Goal: Task Accomplishment & Management: Complete application form

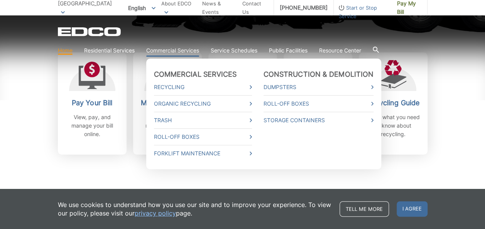
scroll to position [270, 0]
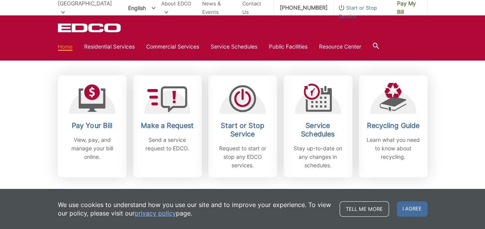
scroll to position [231, 0]
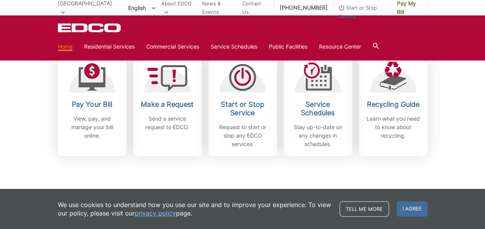
click at [222, 178] on div "Subscribe to EDCO service alerts, upcoming events & environmental news: Submit" at bounding box center [243, 200] width 370 height 88
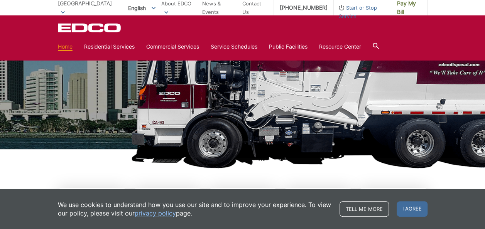
scroll to position [0, 0]
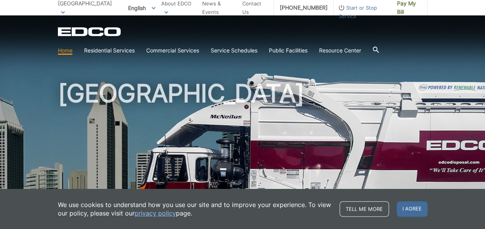
click at [29, 75] on picture at bounding box center [242, 169] width 485 height 193
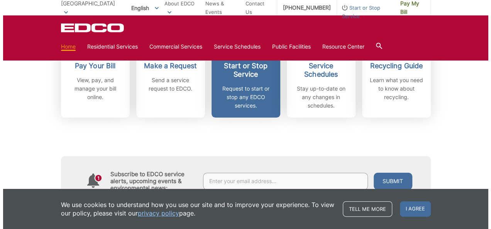
scroll to position [231, 0]
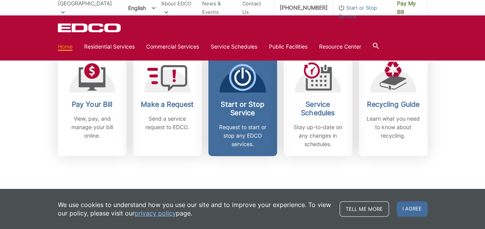
click at [243, 113] on h2 "Start or Stop Service" at bounding box center [242, 108] width 57 height 17
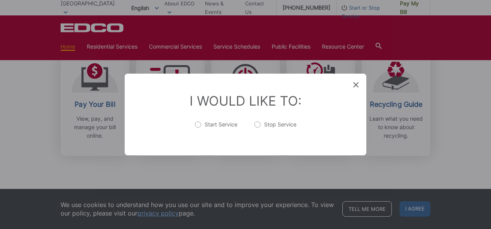
click at [198, 125] on label "Start Service" at bounding box center [216, 128] width 42 height 15
radio input "true"
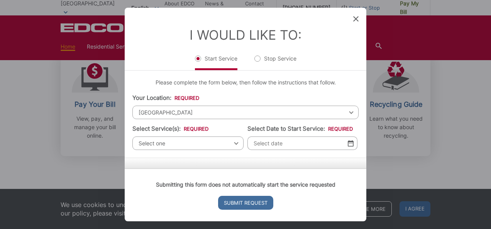
click at [164, 113] on span "[GEOGRAPHIC_DATA]" at bounding box center [245, 112] width 226 height 13
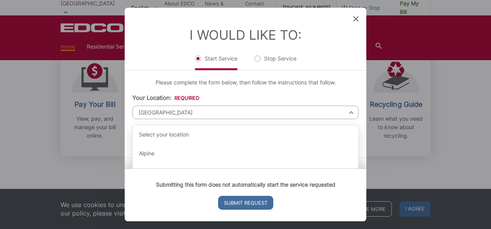
click at [188, 115] on span "[GEOGRAPHIC_DATA]" at bounding box center [245, 112] width 226 height 13
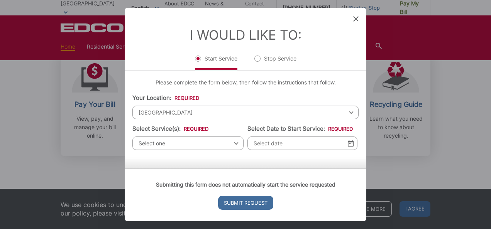
click at [233, 144] on div "Select one Select one Residential Curbside Pickup Commercial/Business Services …" at bounding box center [187, 143] width 111 height 13
click at [160, 111] on span "[GEOGRAPHIC_DATA]" at bounding box center [245, 112] width 226 height 13
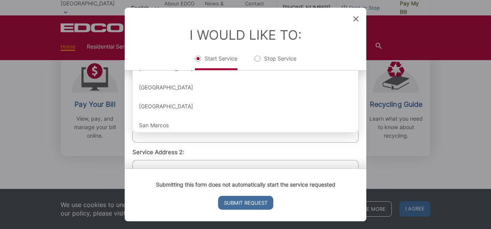
scroll to position [765, 0]
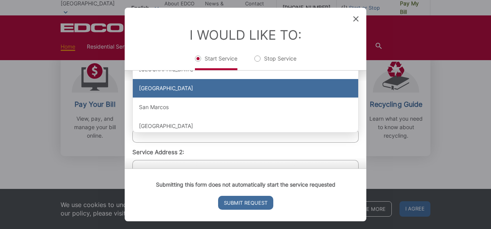
click at [194, 93] on div "[GEOGRAPHIC_DATA]" at bounding box center [245, 88] width 225 height 19
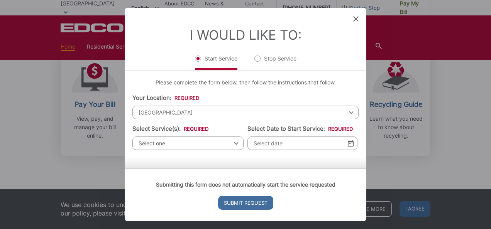
scroll to position [39, 0]
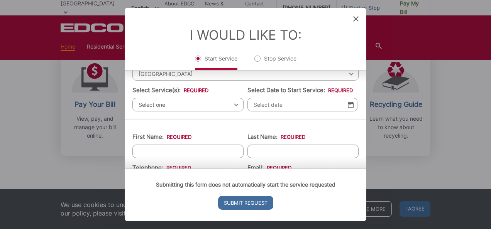
click at [233, 106] on div "Select one Select one Residential Curbside Pickup Commercial/Business Services …" at bounding box center [187, 104] width 111 height 13
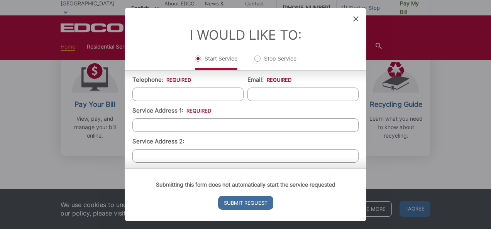
scroll to position [77, 0]
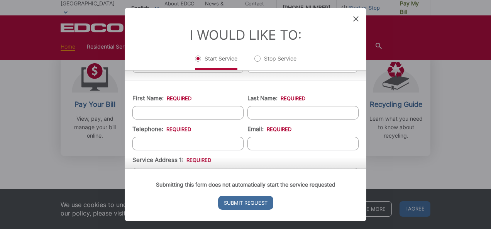
click at [279, 111] on input "Last Name: *" at bounding box center [302, 112] width 111 height 13
click at [223, 109] on input "First Name: *" at bounding box center [187, 112] width 111 height 13
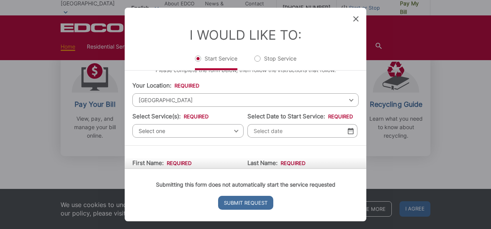
scroll to position [0, 0]
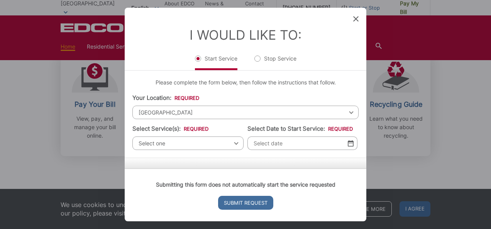
click at [234, 143] on div "Select one Select one Residential Curbside Pickup Commercial/Business Services …" at bounding box center [187, 143] width 111 height 13
click at [233, 143] on div "Select one Select one Residential Curbside Pickup Commercial/Business Services …" at bounding box center [187, 143] width 111 height 13
click at [232, 143] on div "Select one Select one Residential Curbside Pickup Commercial/Business Services …" at bounding box center [187, 143] width 111 height 13
click at [243, 111] on span "[GEOGRAPHIC_DATA]" at bounding box center [245, 112] width 226 height 13
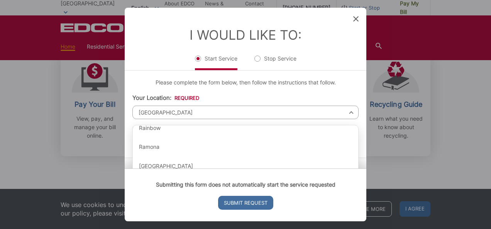
click at [226, 97] on li "Your Location: * Select your location Alpine Bonita Bonsall Borrego Springs Bou…" at bounding box center [245, 106] width 226 height 25
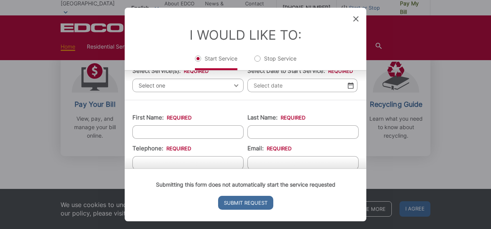
scroll to position [39, 0]
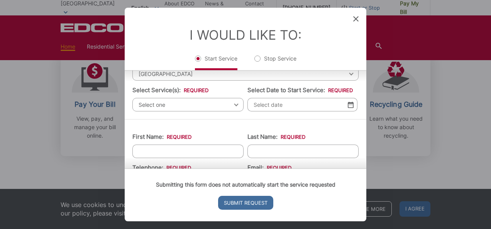
click at [235, 105] on span "Select one" at bounding box center [187, 104] width 111 height 13
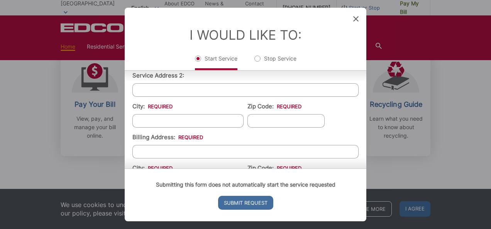
scroll to position [193, 0]
click at [170, 120] on input "City: *" at bounding box center [187, 120] width 111 height 13
click at [179, 88] on input "Service Address 2:" at bounding box center [245, 89] width 226 height 13
click at [240, 71] on div "I Would Like To: Start Service Stop Service" at bounding box center [245, 39] width 241 height 63
click at [251, 71] on div "I Would Like To: Start Service Stop Service" at bounding box center [245, 39] width 241 height 63
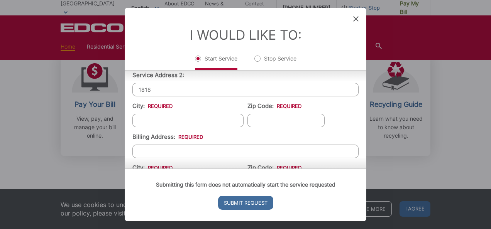
click at [155, 86] on input "1818" at bounding box center [245, 89] width 226 height 13
click at [125, 96] on div "First Name: * Last Name: * Telephone: * Email: * Service Address 1: * Service A…" at bounding box center [245, 110] width 241 height 290
click at [197, 11] on div "I Would Like To: Start Service Stop Service" at bounding box center [245, 39] width 241 height 62
click at [189, 85] on input "1818" at bounding box center [245, 89] width 226 height 13
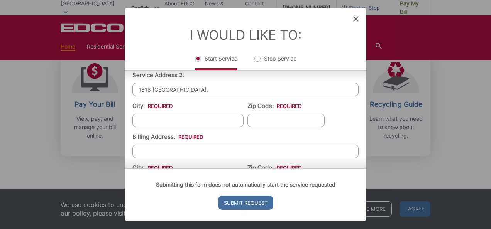
type input "1818 HILLSDALE RD."
click at [160, 120] on input "City: *" at bounding box center [187, 120] width 111 height 13
type input "EL CAJON"
click at [267, 118] on input "Zip Code: *" at bounding box center [285, 120] width 77 height 13
type input "92019"
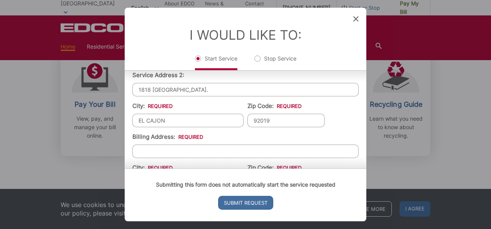
click at [223, 150] on input "Billing Address: *" at bounding box center [245, 151] width 226 height 13
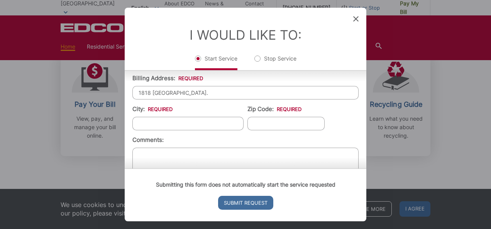
scroll to position [270, 0]
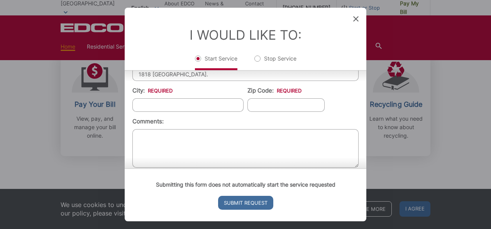
type input "1818 HILLSDALE RD."
click at [185, 108] on input "City: *" at bounding box center [187, 104] width 111 height 13
type input "EL CAJON"
click at [268, 99] on input "Zip Code: *" at bounding box center [285, 104] width 77 height 13
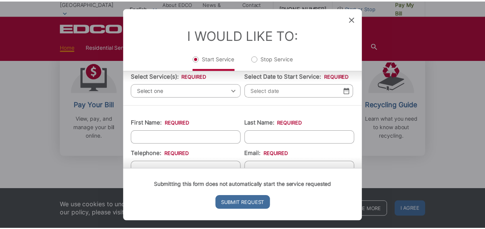
scroll to position [123, 0]
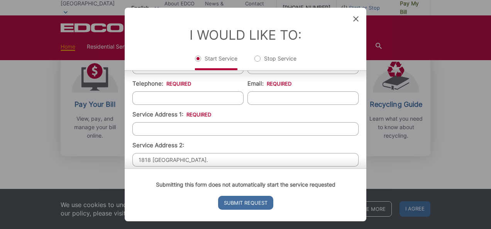
type input "92019"
click at [173, 128] on input "Service Address 1: *" at bounding box center [245, 128] width 226 height 13
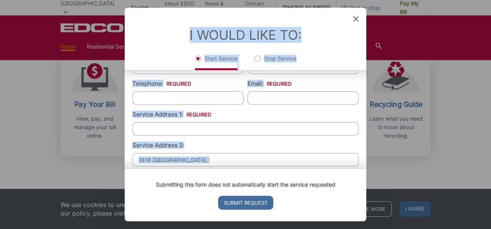
drag, startPoint x: 195, startPoint y: 158, endPoint x: 110, endPoint y: 161, distance: 84.9
click at [105, 164] on div "Entry Status None In Progress Completed None None In Progress Completed I Would…" at bounding box center [245, 114] width 491 height 229
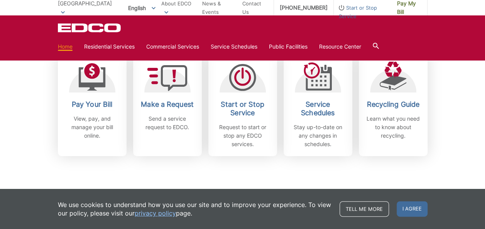
click at [178, 178] on div "Subscribe to EDCO service alerts, upcoming events & environmental news: Submit" at bounding box center [243, 200] width 370 height 88
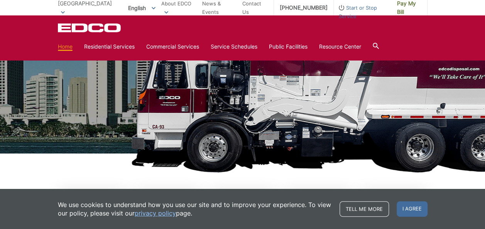
scroll to position [77, 0]
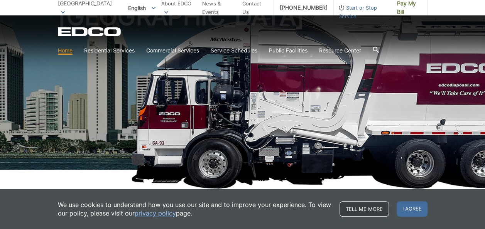
click at [358, 211] on link "Tell me more" at bounding box center [363, 208] width 49 height 15
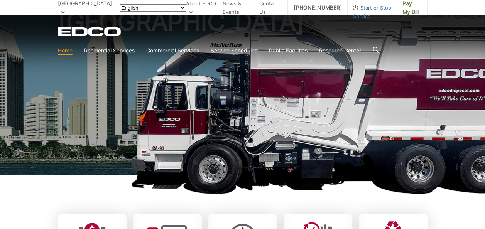
scroll to position [231, 0]
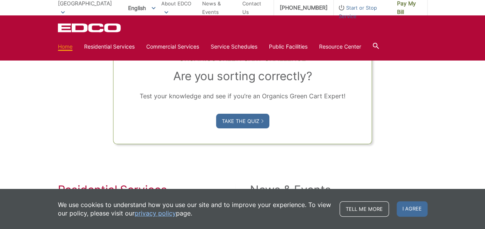
scroll to position [617, 0]
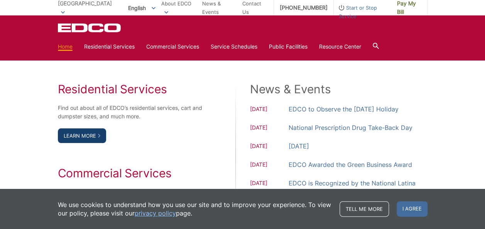
click at [87, 138] on link "Learn More" at bounding box center [82, 135] width 48 height 15
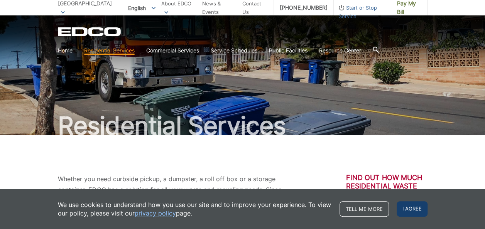
click at [417, 211] on span "I agree" at bounding box center [412, 208] width 31 height 15
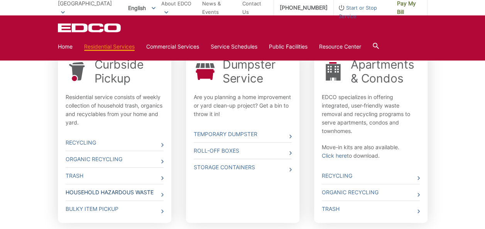
scroll to position [213, 0]
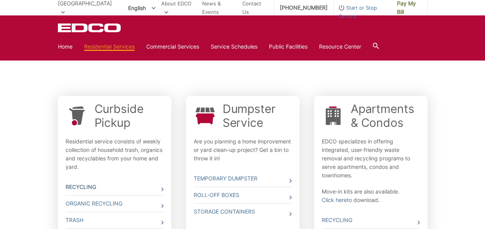
click at [84, 185] on link "Recycling" at bounding box center [115, 187] width 98 height 16
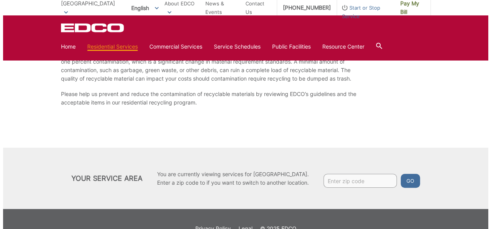
scroll to position [1201, 0]
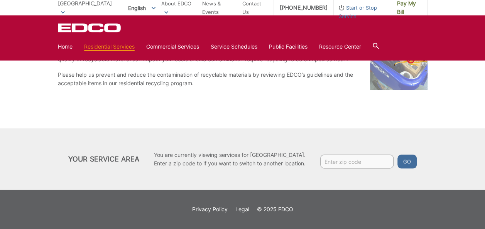
click at [337, 162] on input "Enter zip code" at bounding box center [356, 162] width 73 height 14
type input "92019"
click at [397, 155] on button "Go" at bounding box center [406, 162] width 19 height 14
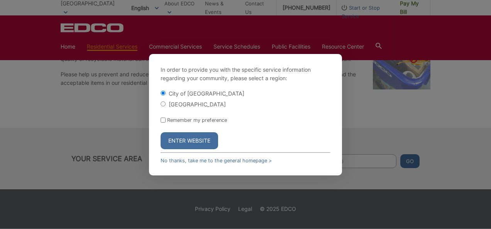
click at [192, 143] on button "Enter Website" at bounding box center [188, 140] width 57 height 17
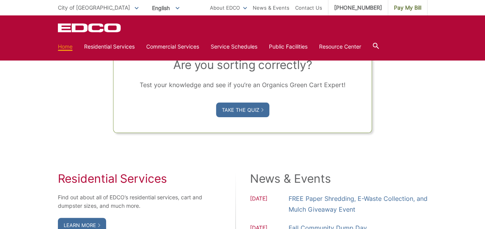
scroll to position [501, 0]
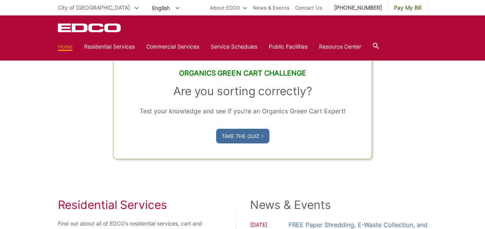
click at [66, 116] on div "Organics Green Cart Challenge Are you sorting correctly? Test your knowledge an…" at bounding box center [243, 67] width 370 height 185
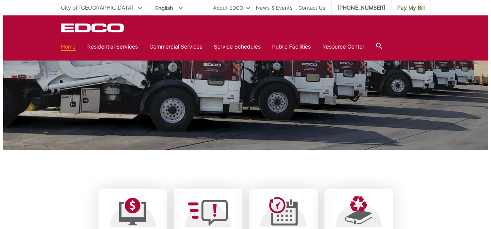
scroll to position [0, 0]
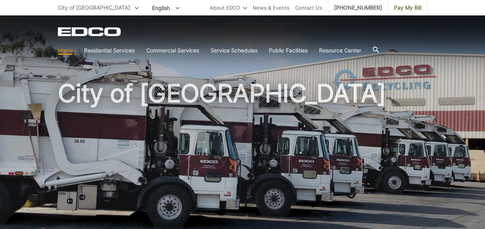
click at [16, 5] on div "City of El Cajon To change your zip code, enter it below and press change. Chan…" at bounding box center [242, 7] width 485 height 15
click at [64, 5] on span "City of [GEOGRAPHIC_DATA]" at bounding box center [94, 7] width 72 height 7
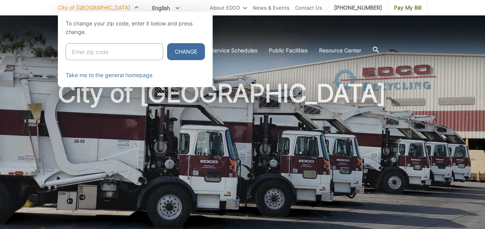
click at [90, 53] on input "Enter zip code" at bounding box center [115, 51] width 98 height 17
type input "92019"
click at [173, 49] on button "Change" at bounding box center [186, 51] width 38 height 17
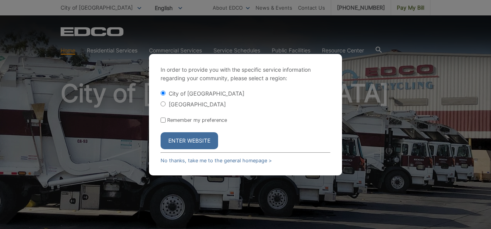
click at [166, 102] on div "[GEOGRAPHIC_DATA]" at bounding box center [245, 104] width 170 height 8
click at [165, 103] on input "[GEOGRAPHIC_DATA]" at bounding box center [162, 103] width 5 height 5
radio input "true"
click at [187, 142] on button "Enter Website" at bounding box center [188, 140] width 57 height 17
click at [190, 144] on button "Enter Website" at bounding box center [188, 140] width 57 height 17
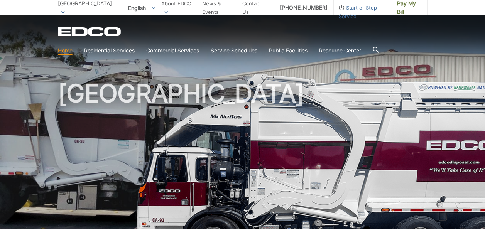
drag, startPoint x: 98, startPoint y: 6, endPoint x: 113, endPoint y: 5, distance: 15.1
click at [98, 5] on span "[GEOGRAPHIC_DATA]" at bounding box center [85, 3] width 54 height 7
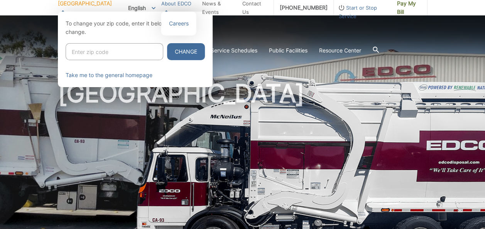
click at [172, 7] on link "About EDCO" at bounding box center [178, 7] width 35 height 17
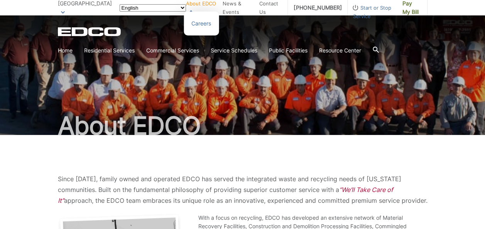
drag, startPoint x: 0, startPoint y: 0, endPoint x: 187, endPoint y: 7, distance: 187.2
click at [187, 7] on link "About EDCO" at bounding box center [201, 7] width 31 height 17
drag, startPoint x: 0, startPoint y: 0, endPoint x: 66, endPoint y: 7, distance: 65.9
click at [66, 7] on span "[GEOGRAPHIC_DATA]" at bounding box center [85, 3] width 54 height 7
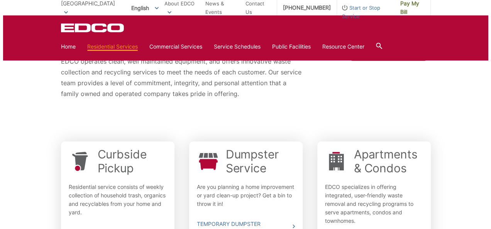
scroll to position [19, 0]
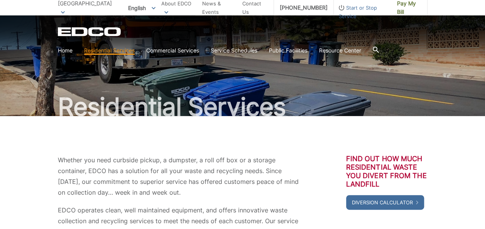
click at [363, 6] on span "Start or Stop Service" at bounding box center [362, 11] width 57 height 17
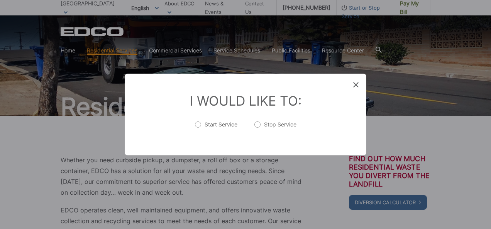
click at [201, 126] on label "Start Service" at bounding box center [216, 128] width 42 height 15
radio input "true"
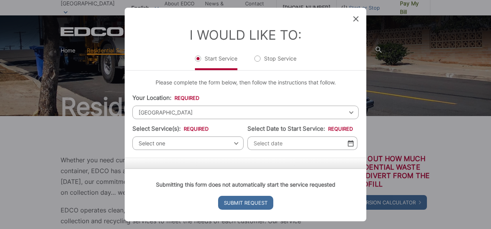
click at [183, 108] on span "[GEOGRAPHIC_DATA]" at bounding box center [245, 112] width 226 height 13
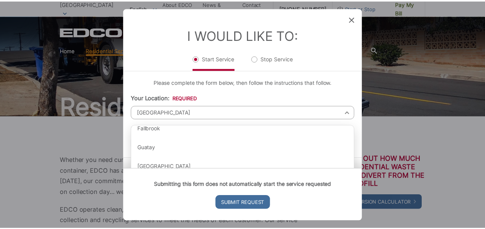
scroll to position [347, 0]
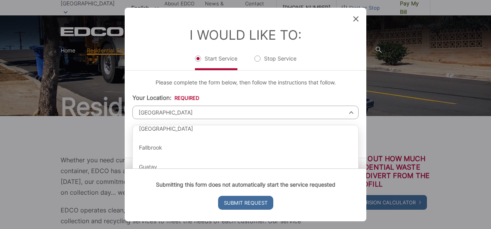
click at [351, 20] on div "I Would Like To: Start Service Stop Service" at bounding box center [245, 39] width 241 height 62
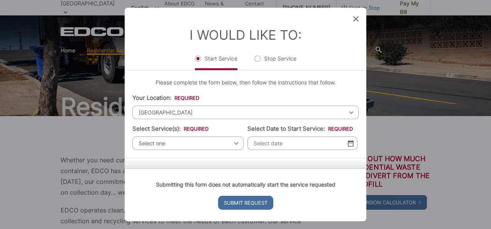
click at [355, 22] on span at bounding box center [355, 19] width 5 height 8
